Goal: Task Accomplishment & Management: Manage account settings

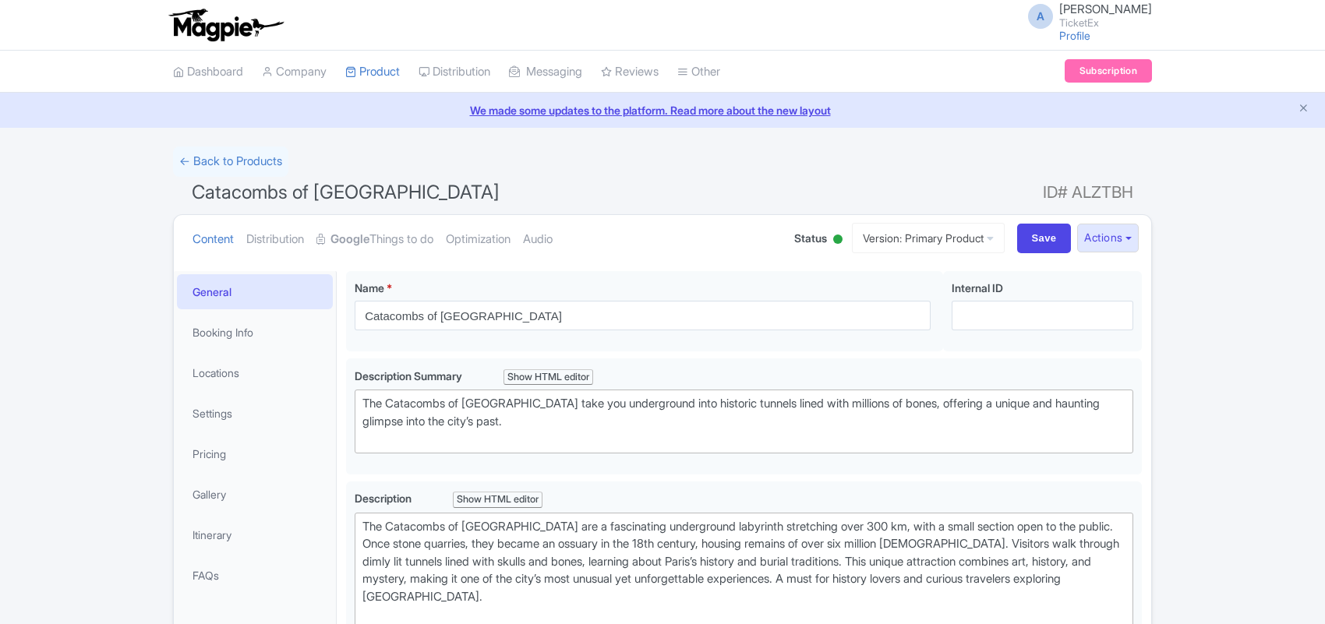
click at [337, 215] on link "Google Things to do" at bounding box center [374, 239] width 117 height 49
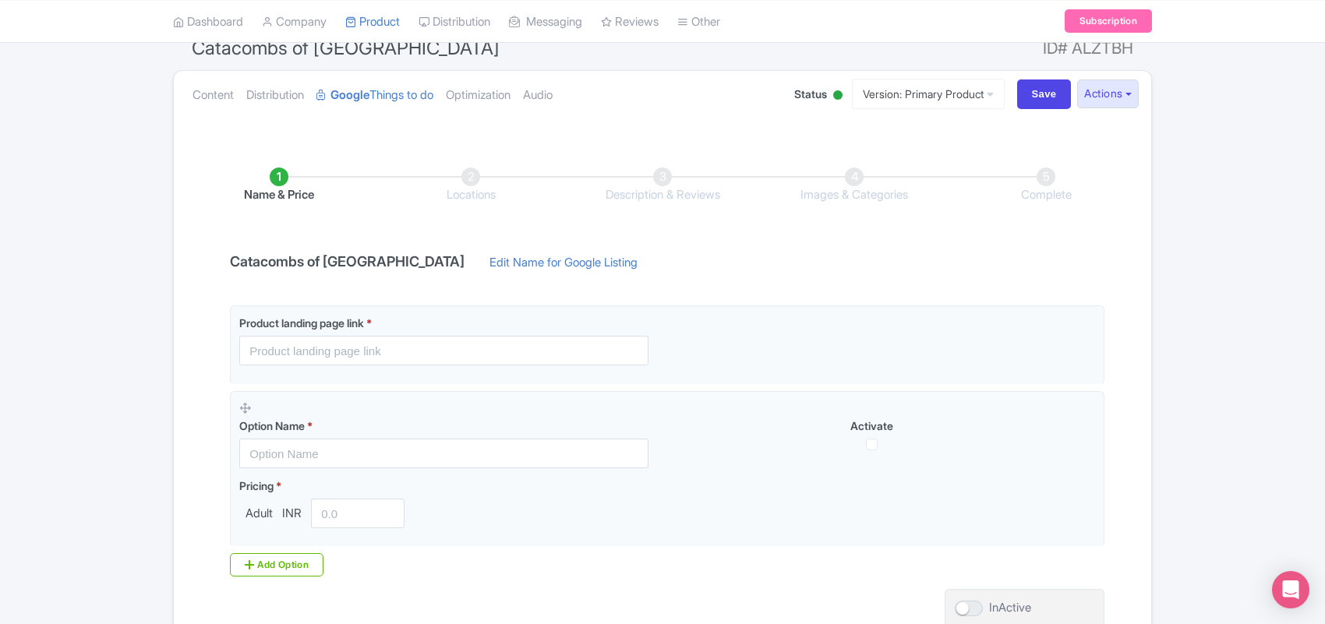
scroll to position [97, 0]
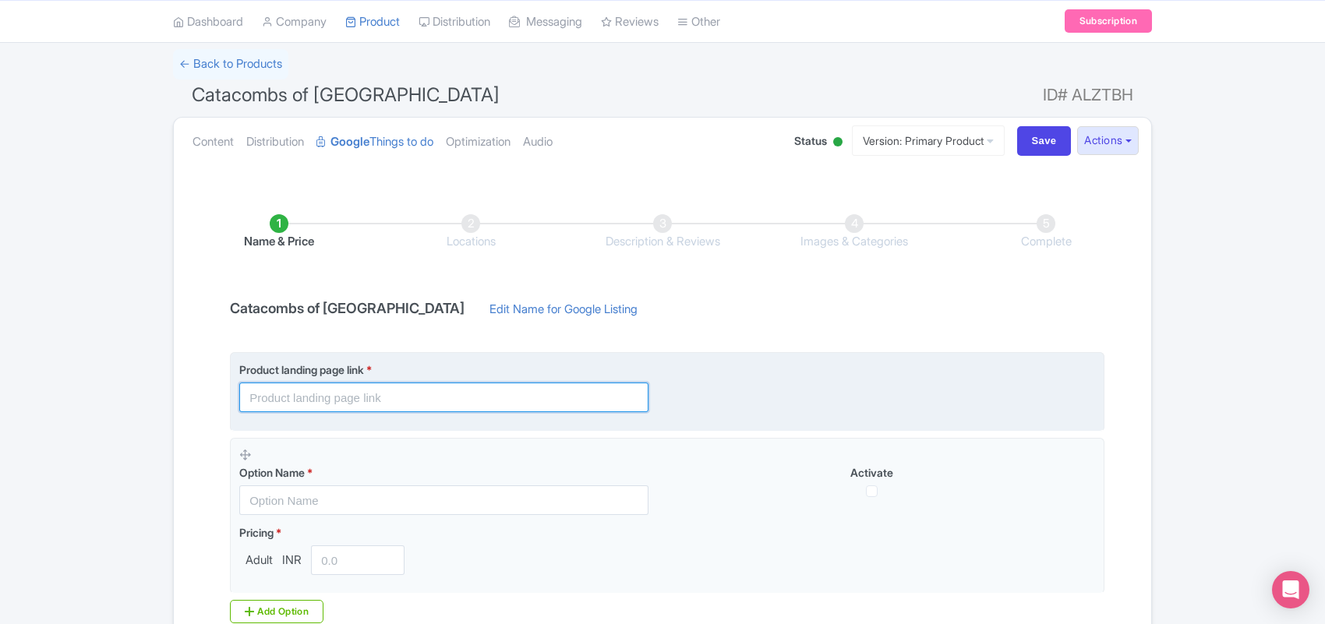
click at [361, 403] on input "text" at bounding box center [443, 398] width 409 height 30
paste input "[URL][DOMAIN_NAME]"
type input "[URL][DOMAIN_NAME]"
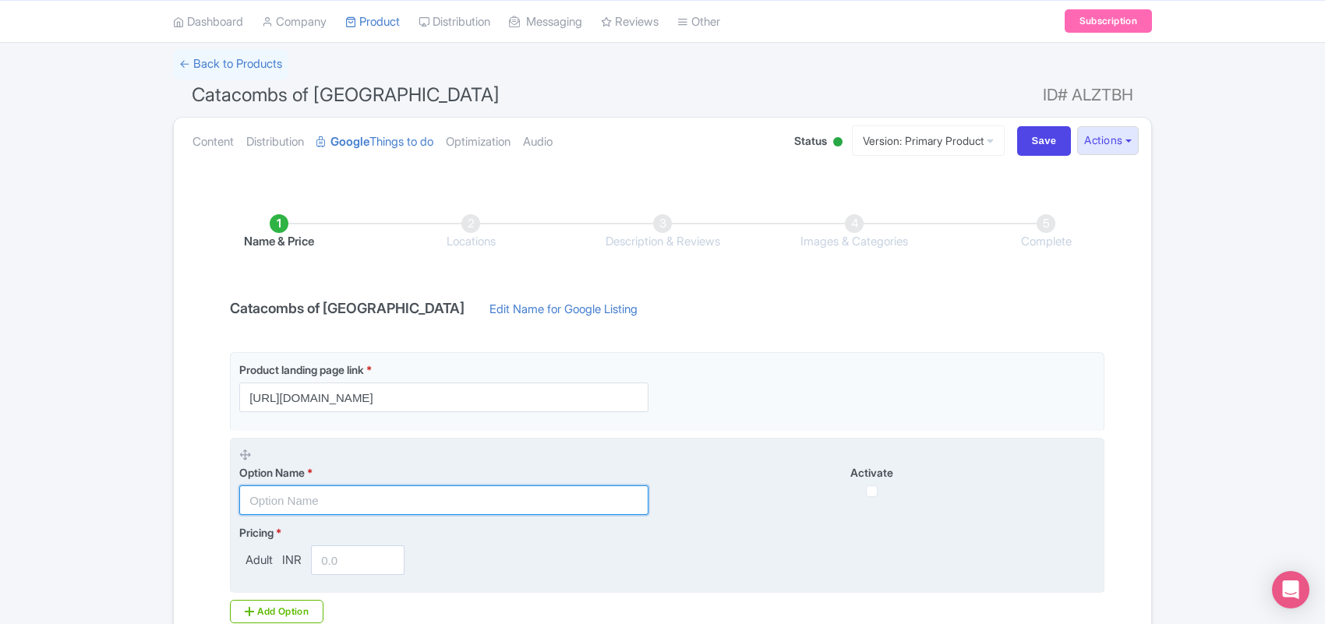
click at [302, 505] on input "text" at bounding box center [443, 501] width 409 height 30
paste input "Catacombs of paris admission tickets"
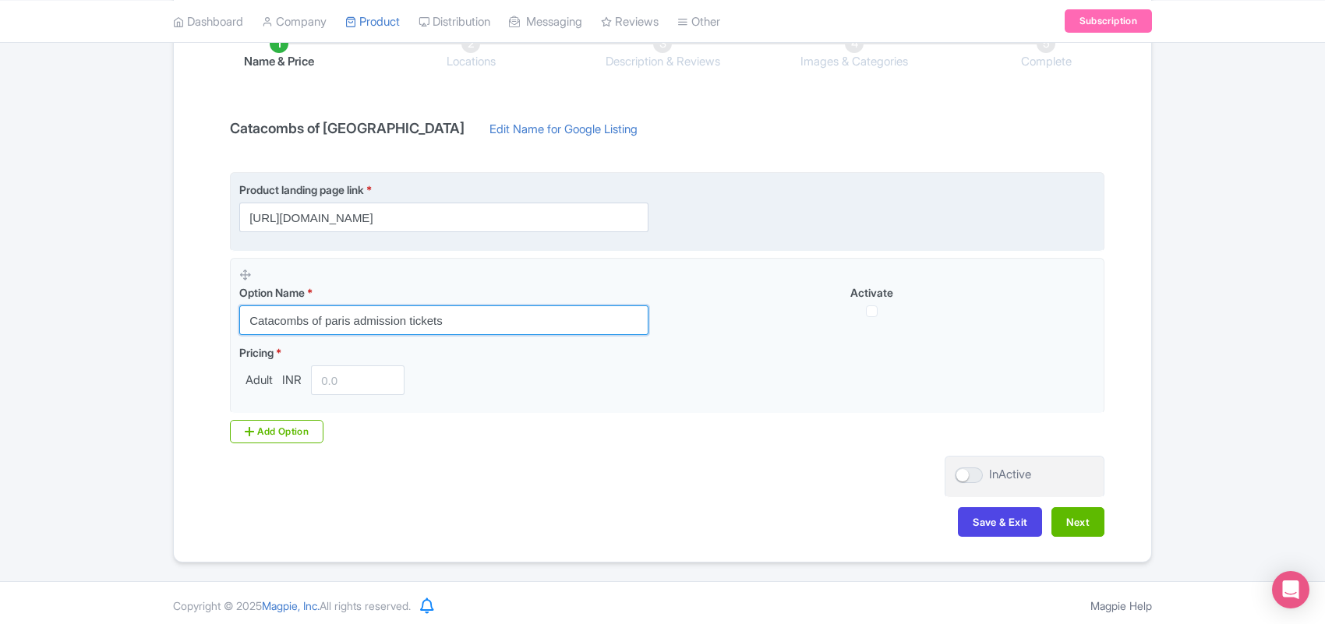
scroll to position [285, 0]
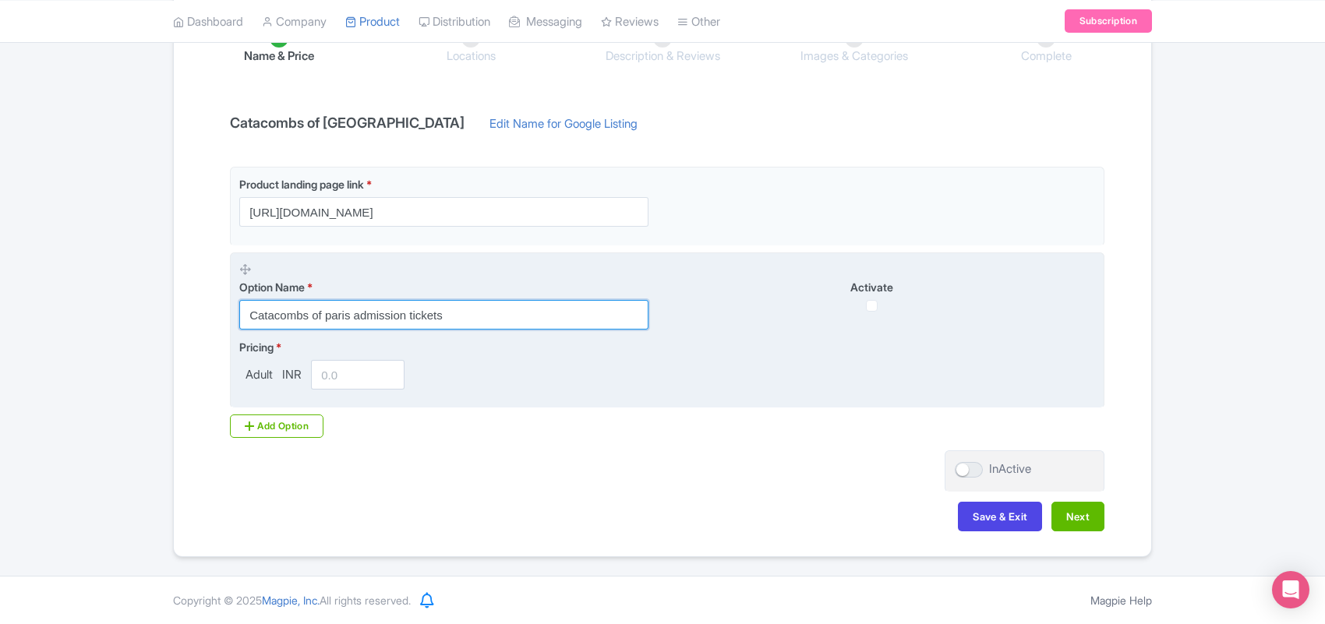
type input "Catacombs of paris admission tickets"
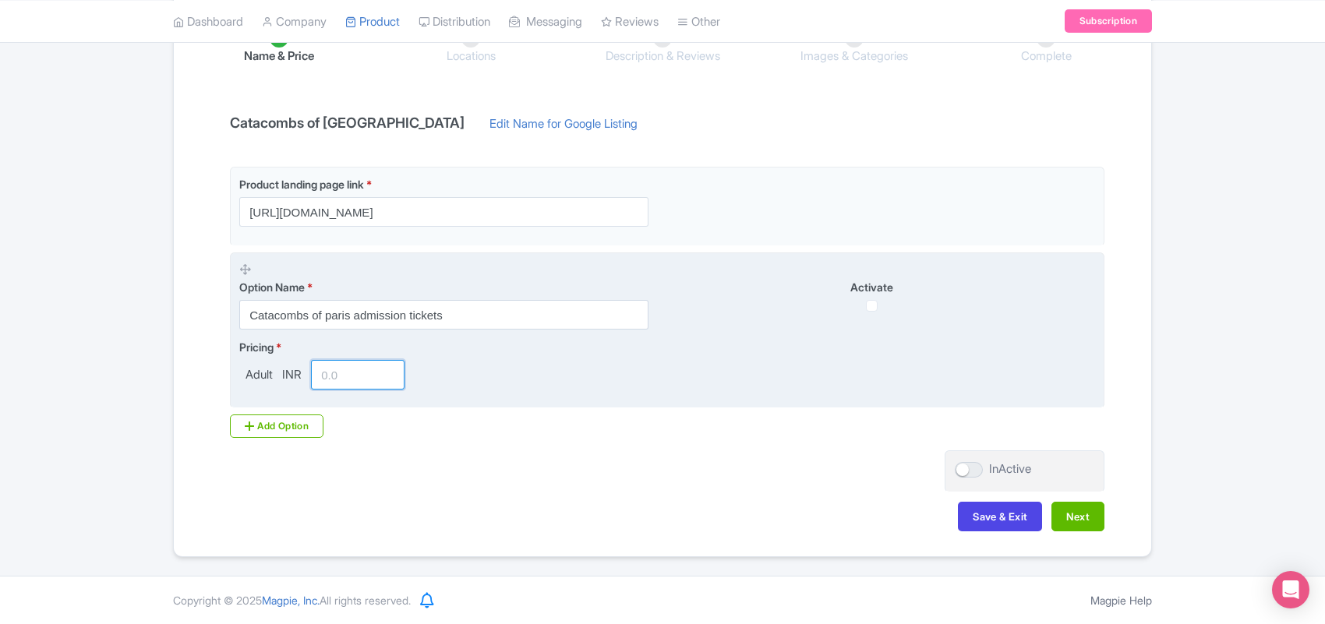
click at [332, 372] on input "number" at bounding box center [358, 375] width 94 height 30
paste input "3900.00"
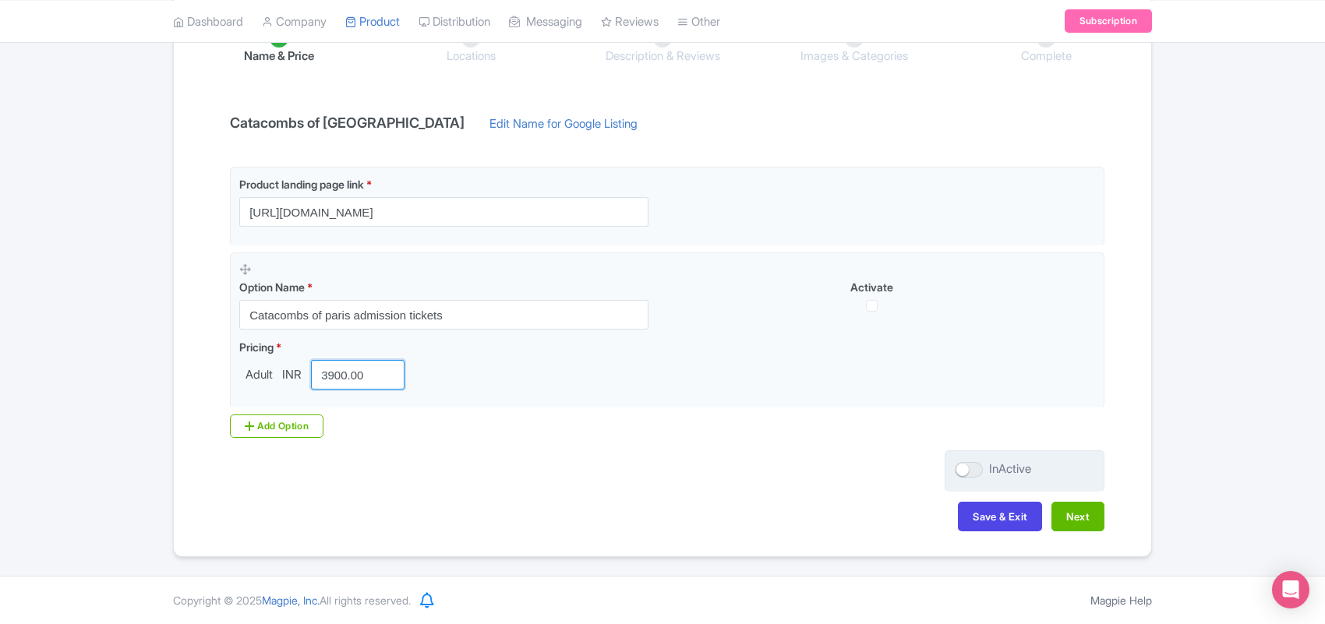
type input "3900.00"
click at [969, 472] on div at bounding box center [969, 470] width 28 height 16
click at [965, 472] on input "InActive" at bounding box center [960, 470] width 10 height 10
checkbox input "true"
click at [1076, 519] on button "Next" at bounding box center [1077, 517] width 53 height 30
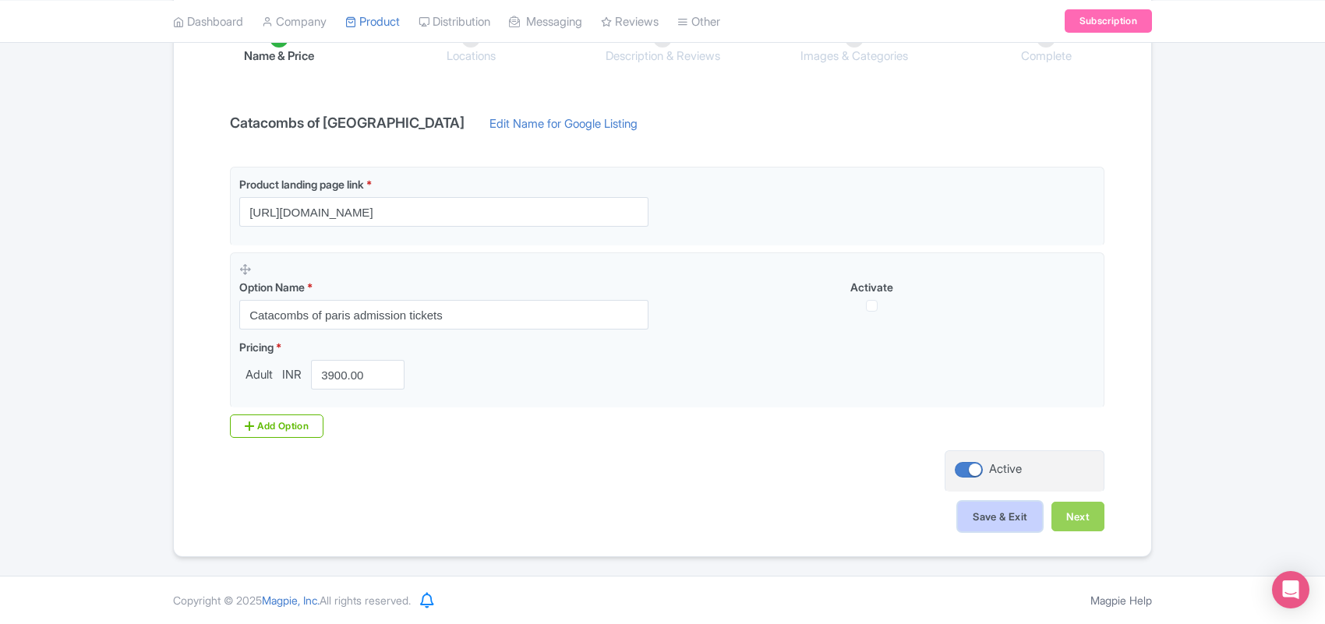
click at [998, 513] on button "Save & Exit" at bounding box center [1000, 517] width 84 height 30
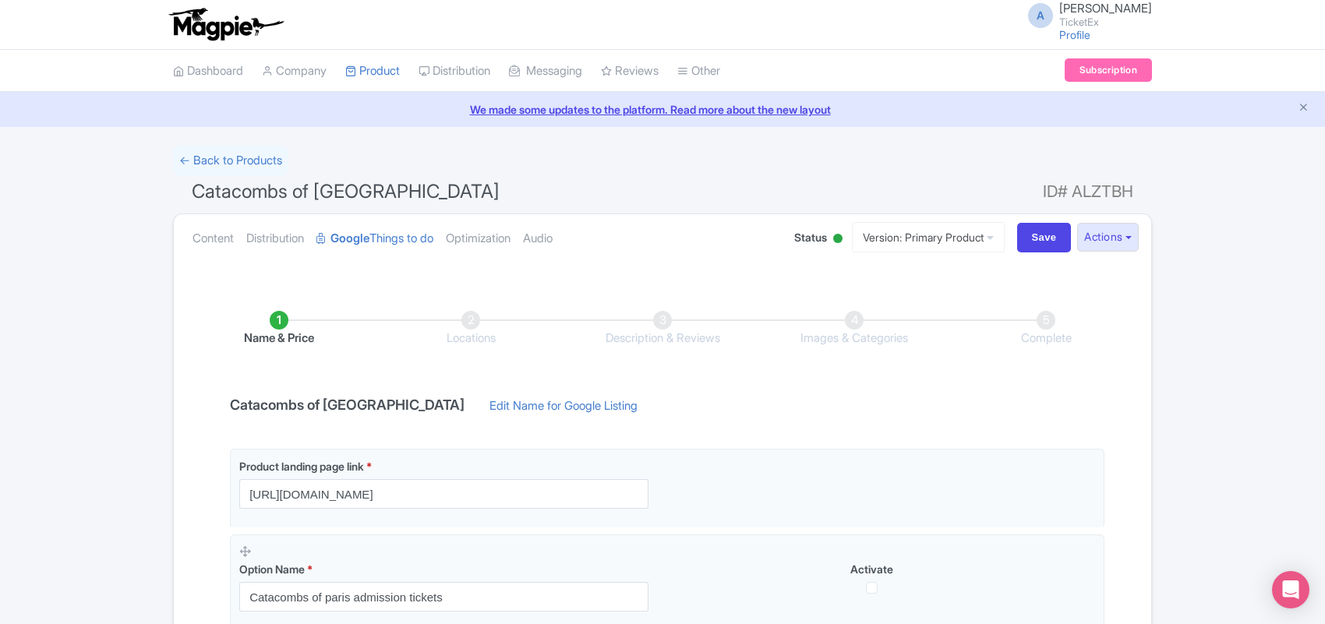
scroll to position [0, 0]
click at [211, 239] on link "Content" at bounding box center [213, 239] width 41 height 49
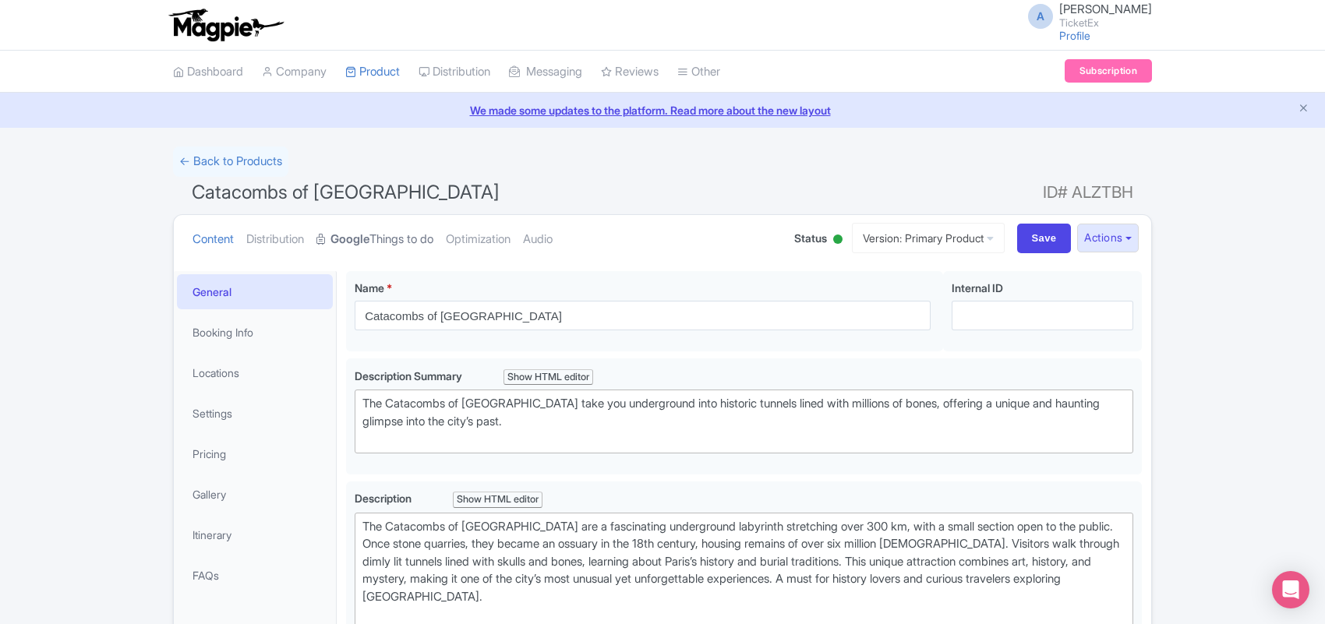
click at [390, 239] on link "Google Things to do" at bounding box center [374, 239] width 117 height 49
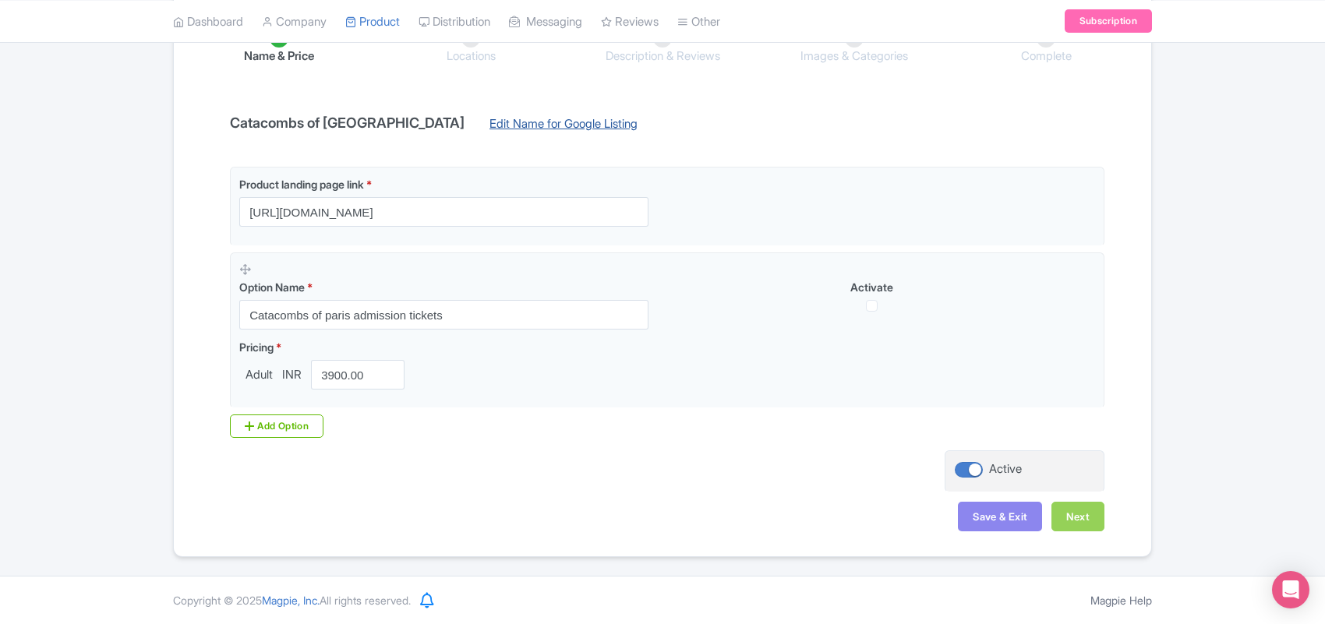
scroll to position [188, 0]
